Goal: Find specific page/section: Find specific page/section

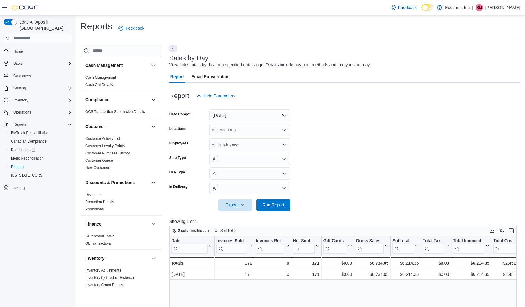
scroll to position [381, 0]
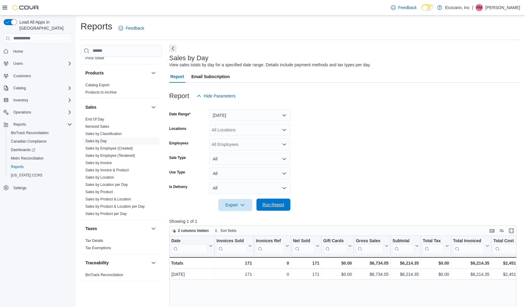
click at [273, 206] on span "Run Report" at bounding box center [274, 205] width 22 height 6
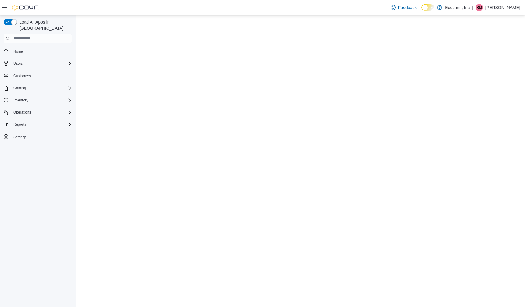
click at [39, 109] on div "Operations" at bounding box center [41, 112] width 61 height 7
click at [29, 138] on div "Reports" at bounding box center [41, 141] width 61 height 7
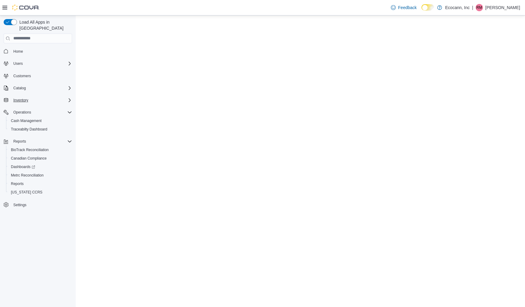
click at [40, 97] on div "Inventory" at bounding box center [41, 100] width 61 height 7
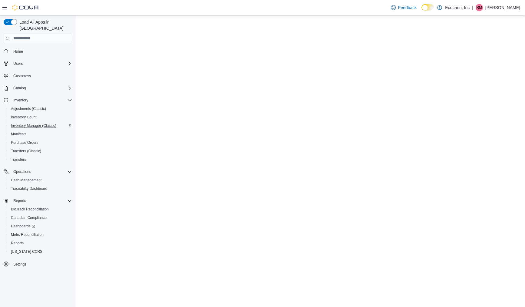
click at [38, 123] on span "Inventory Manager (Classic)" at bounding box center [33, 125] width 45 height 5
